Goal: Find specific page/section: Find specific page/section

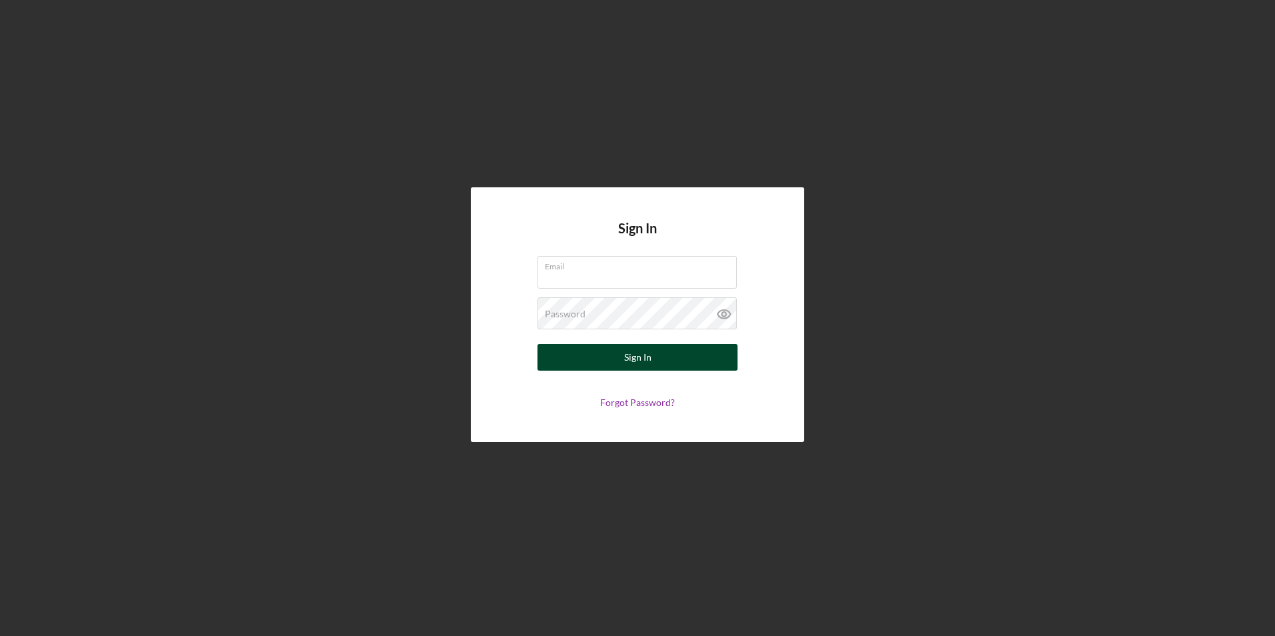
type input "[EMAIL_ADDRESS][DOMAIN_NAME]"
click at [600, 361] on button "Sign In" at bounding box center [637, 357] width 200 height 27
